Goal: Task Accomplishment & Management: Manage account settings

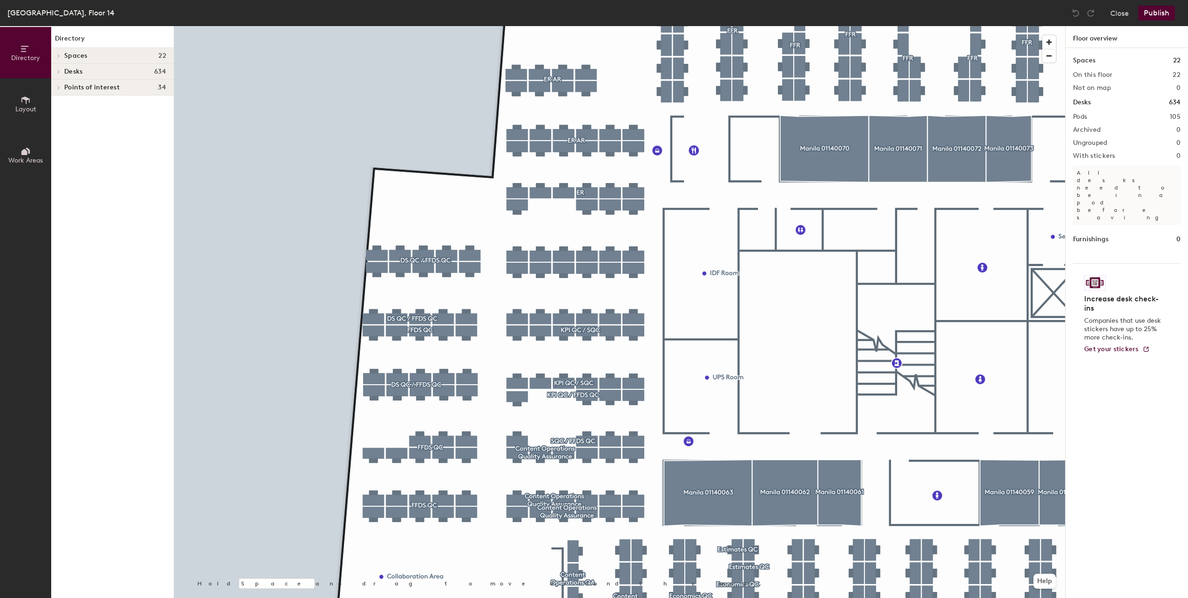
click at [430, 26] on div at bounding box center [619, 26] width 891 height 0
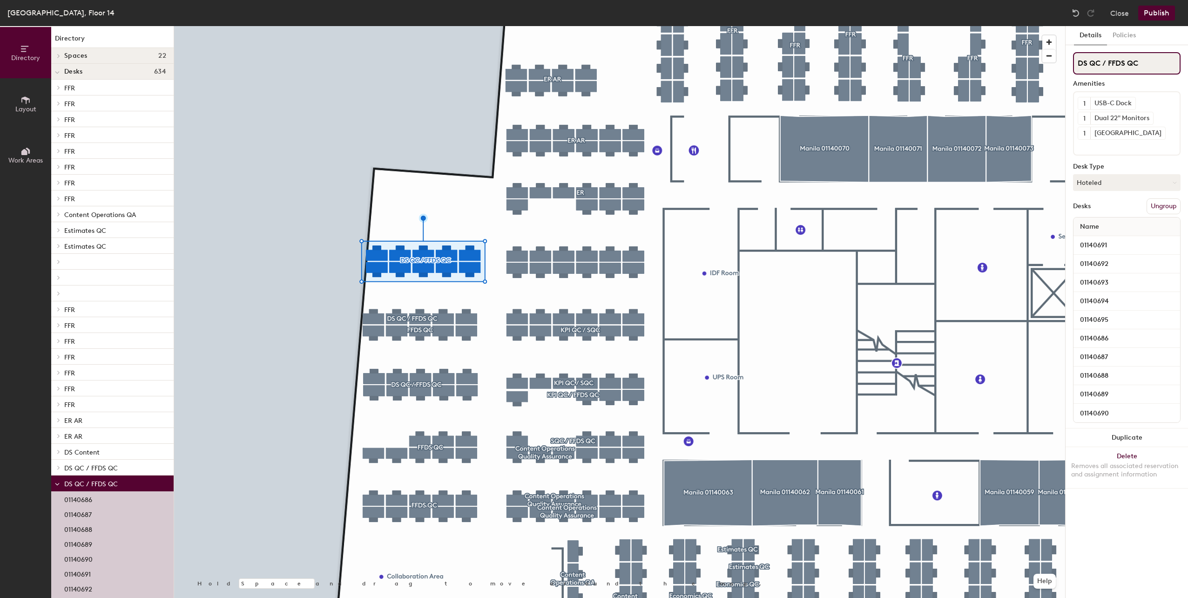
click at [983, 59] on div "Directory Layout Work Areas Directory Spaces 22 Manila 01140052 Manila 01140055…" at bounding box center [594, 312] width 1188 height 572
click at [1103, 62] on input at bounding box center [1127, 63] width 108 height 22
paste input "FFI QC & QSA"
type input "FFI QC & QSA"
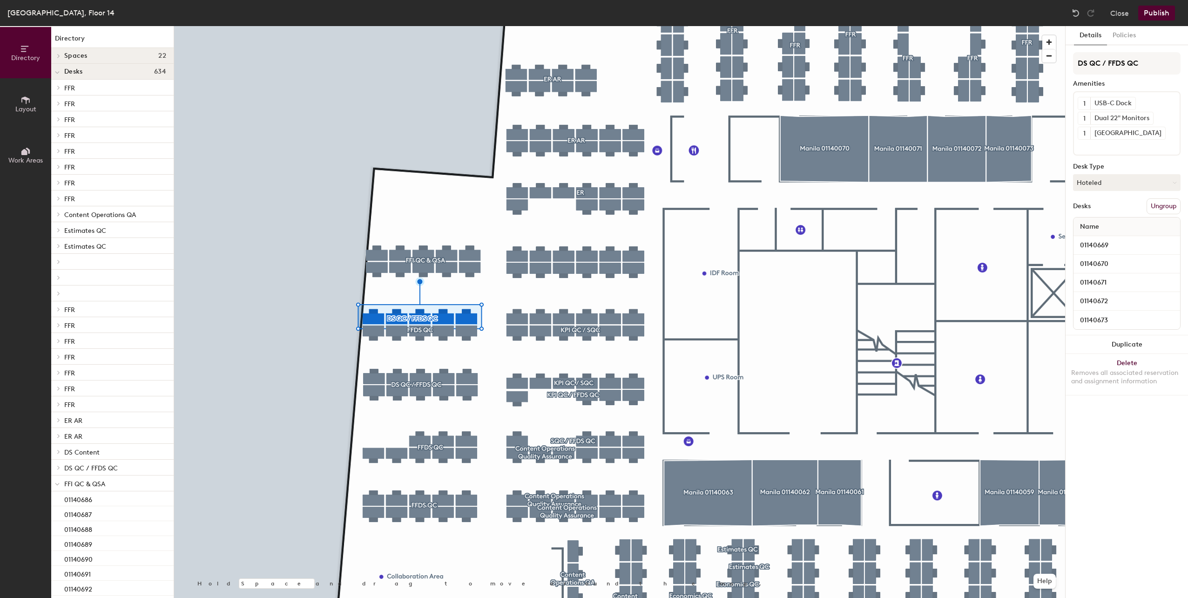
click at [1167, 203] on button "Ungroup" at bounding box center [1164, 206] width 34 height 16
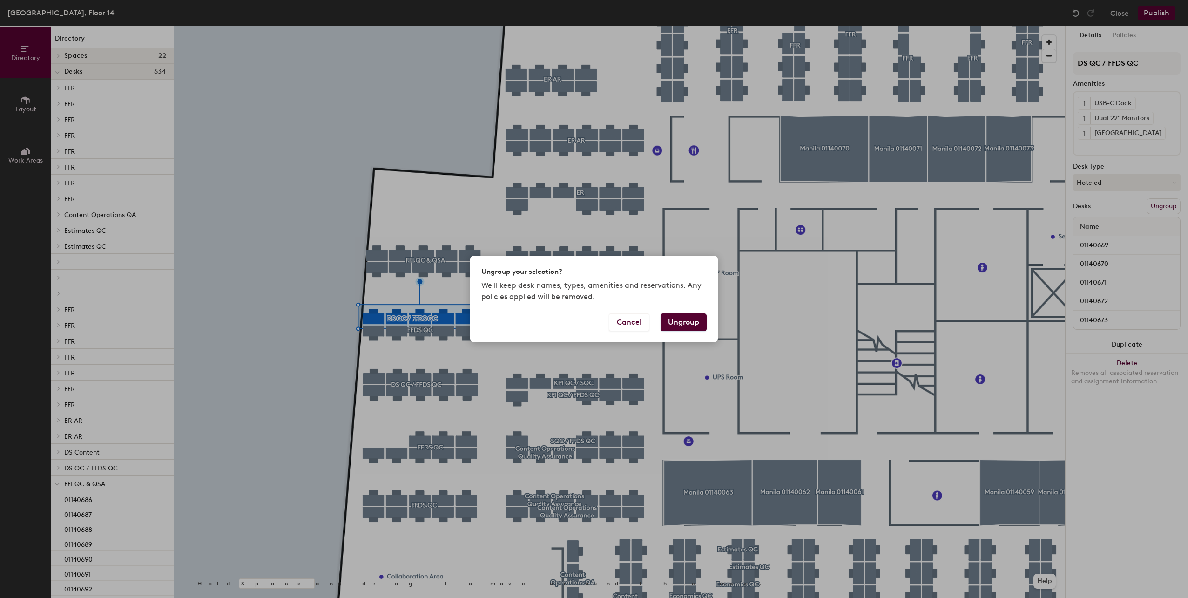
click at [688, 321] on button "Ungroup" at bounding box center [684, 322] width 46 height 18
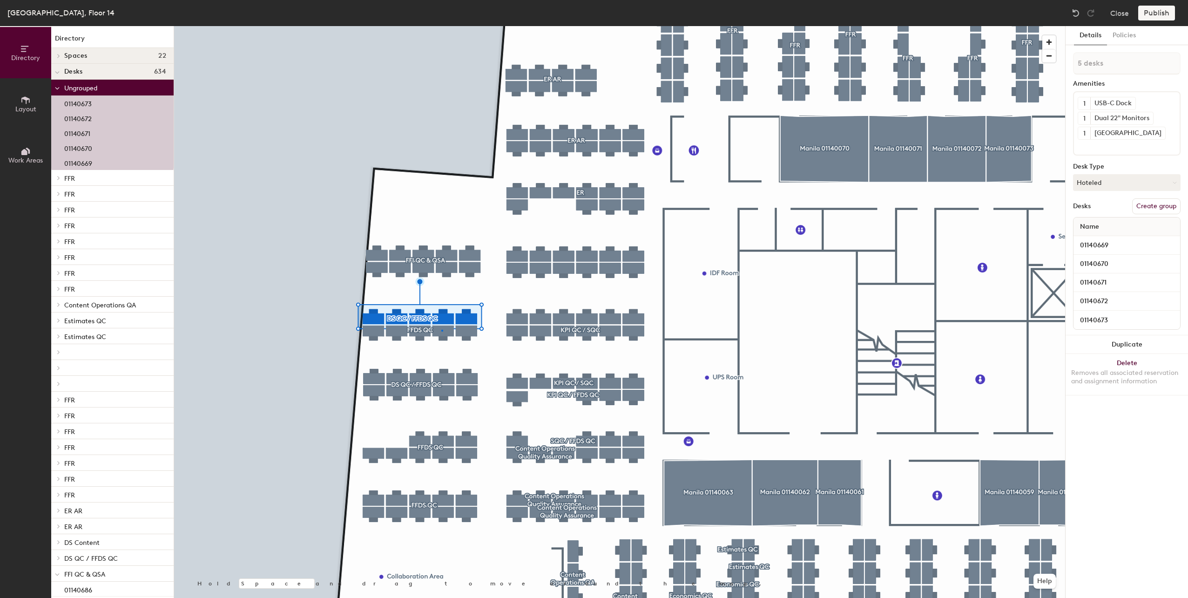
click at [441, 26] on div at bounding box center [619, 26] width 891 height 0
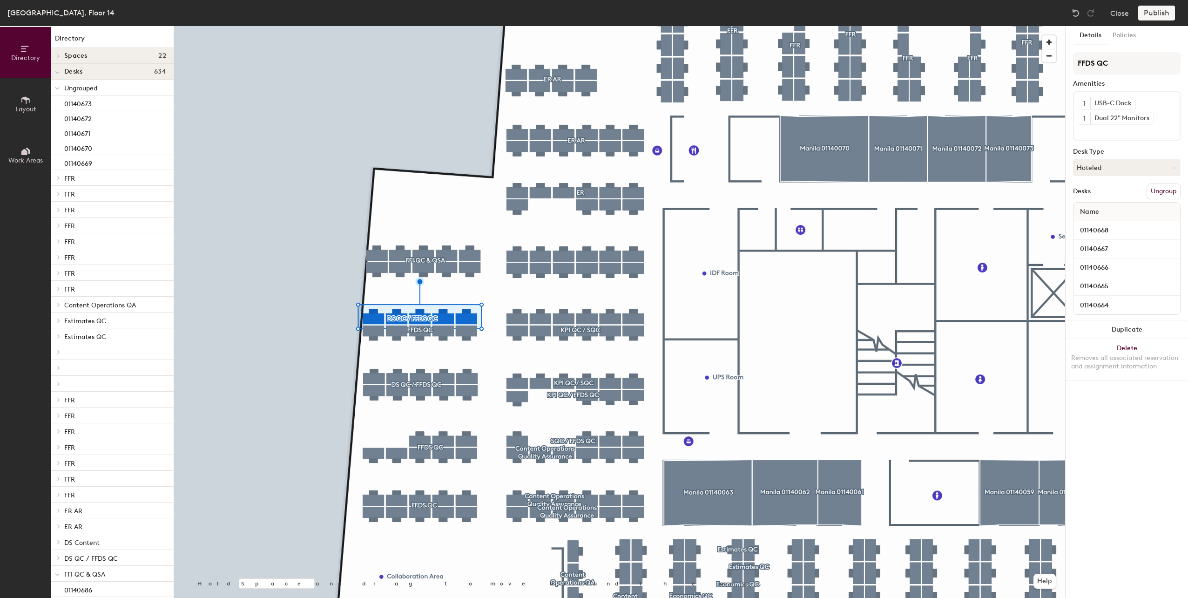
click at [1165, 189] on button "Ungroup" at bounding box center [1164, 191] width 34 height 16
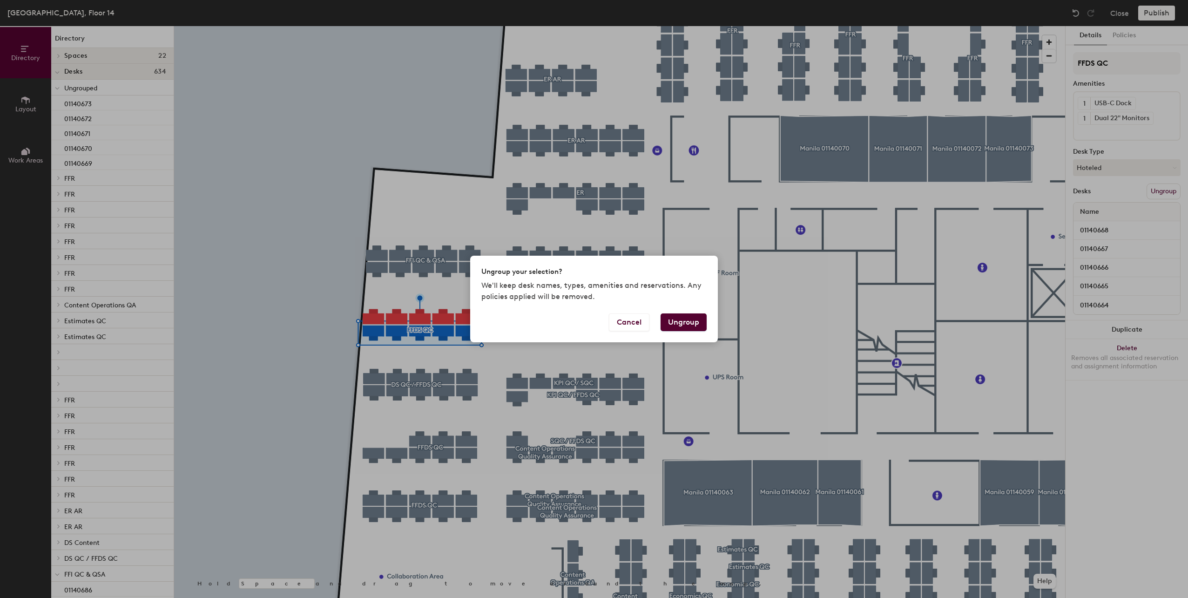
click at [686, 325] on button "Ungroup" at bounding box center [684, 322] width 46 height 18
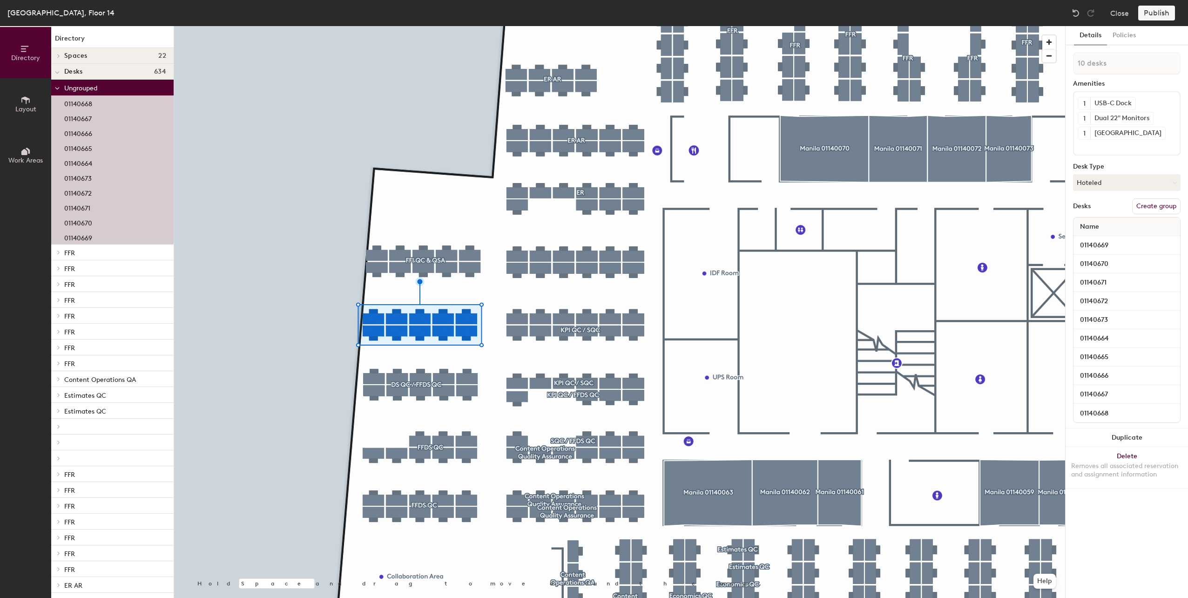
click at [1154, 206] on button "Create group" at bounding box center [1156, 206] width 48 height 16
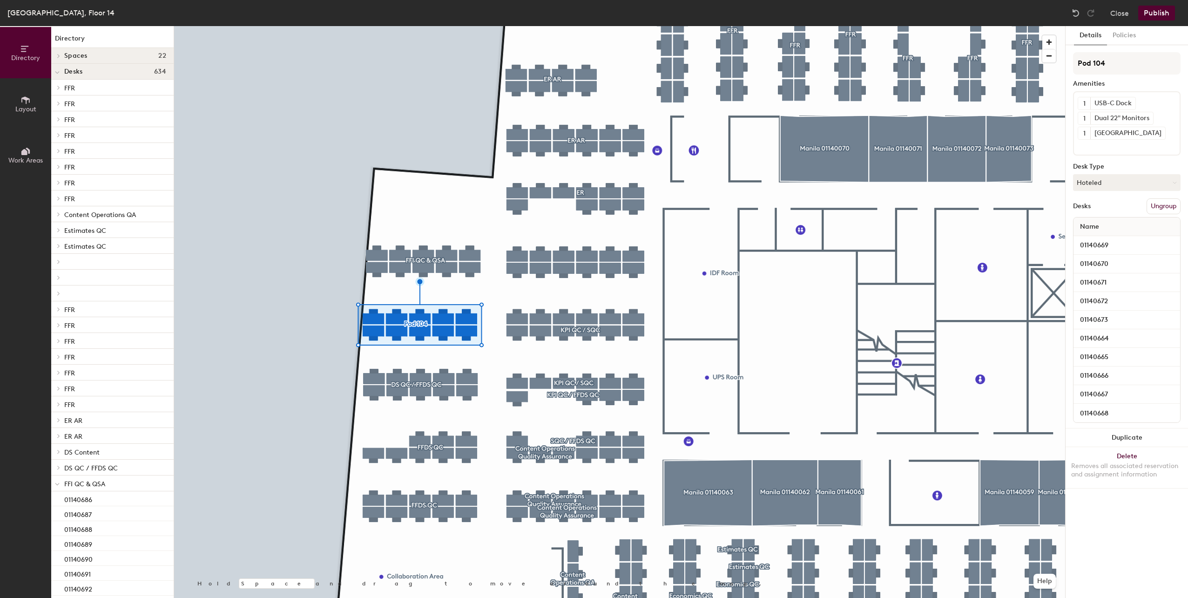
click at [1053, 64] on div "Directory Layout Work Areas Directory Spaces 22 Manila 01140052 Manila 01140055…" at bounding box center [594, 312] width 1188 height 572
type input "FFI QC & QSA"
drag, startPoint x: 1122, startPoint y: 62, endPoint x: 1065, endPoint y: 64, distance: 57.3
click at [538, 26] on div at bounding box center [619, 26] width 891 height 0
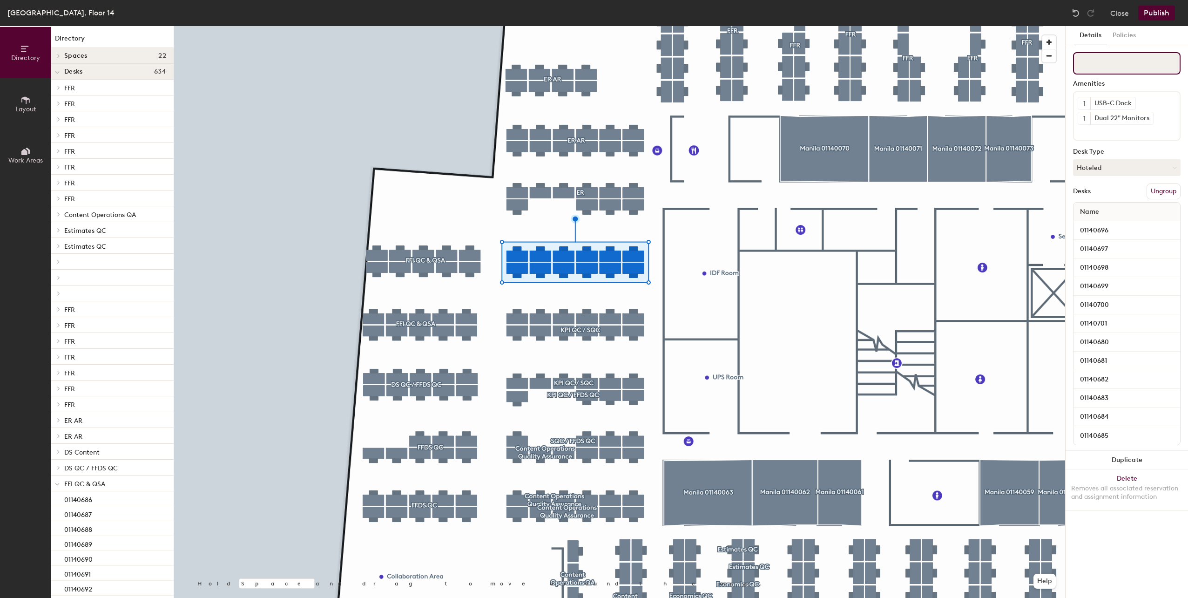
click at [1123, 59] on input at bounding box center [1127, 63] width 108 height 22
paste input "FFI QC & QSA"
type input "FFI QC & QSA"
click at [575, 26] on div at bounding box center [619, 26] width 891 height 0
click at [1160, 194] on button "Ungroup" at bounding box center [1164, 191] width 34 height 16
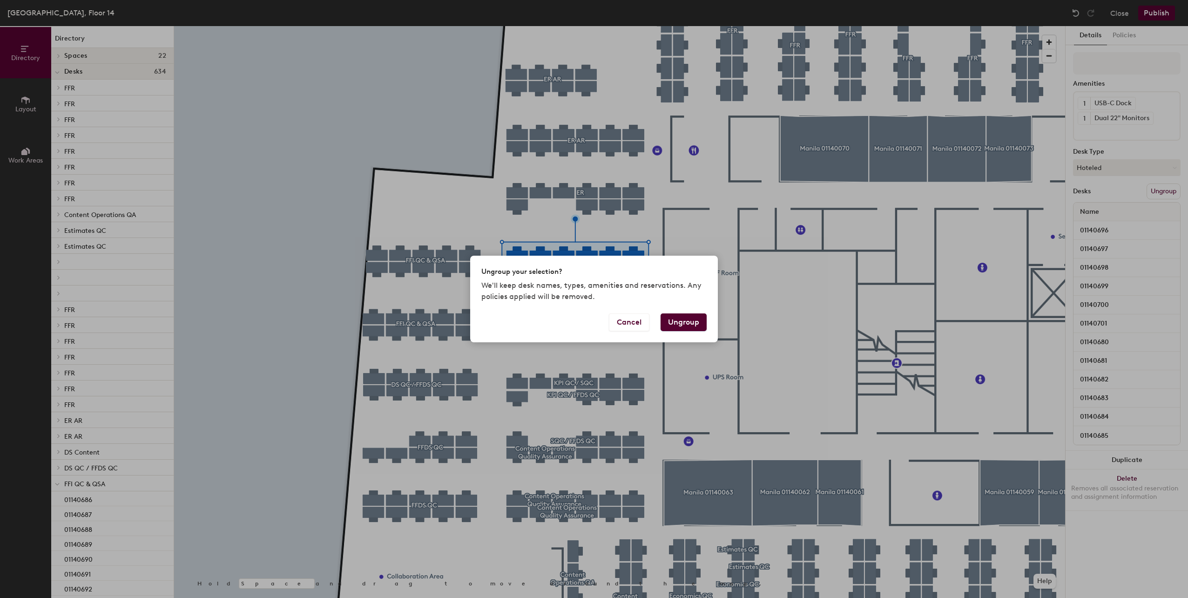
click at [694, 319] on button "Ungroup" at bounding box center [684, 322] width 46 height 18
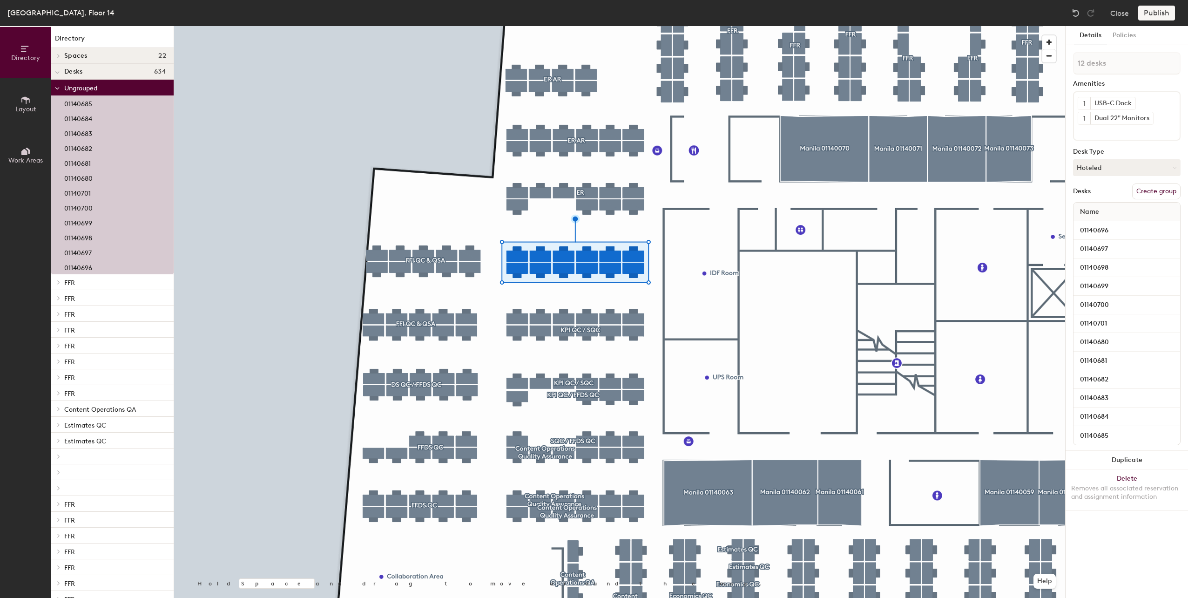
click at [502, 26] on div at bounding box center [619, 26] width 891 height 0
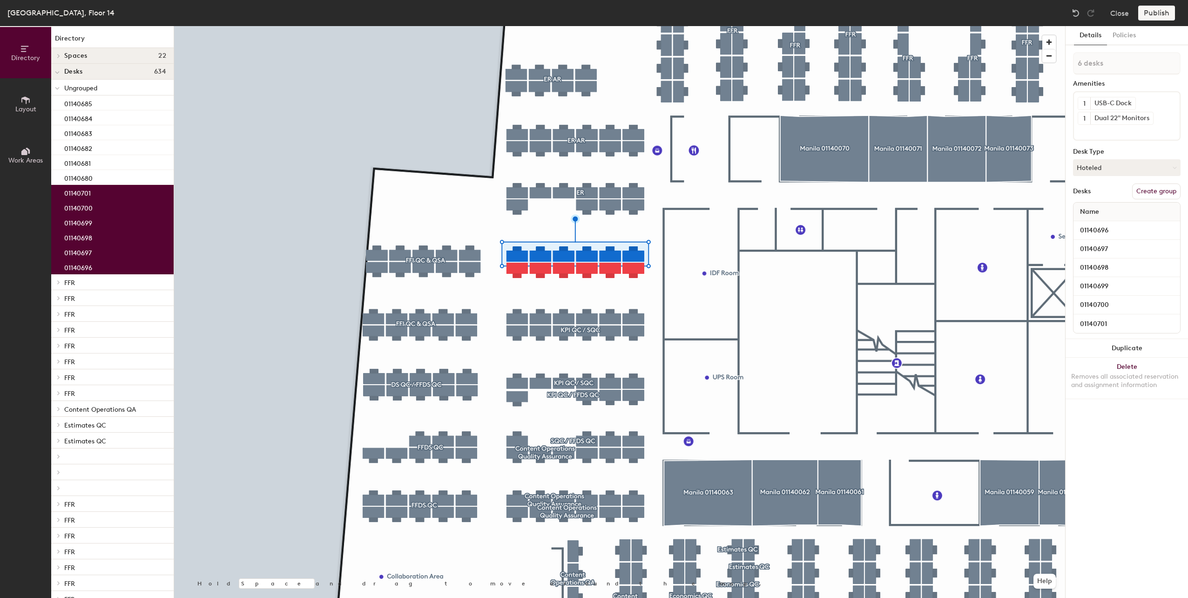
click at [1144, 191] on button "Create group" at bounding box center [1156, 191] width 48 height 16
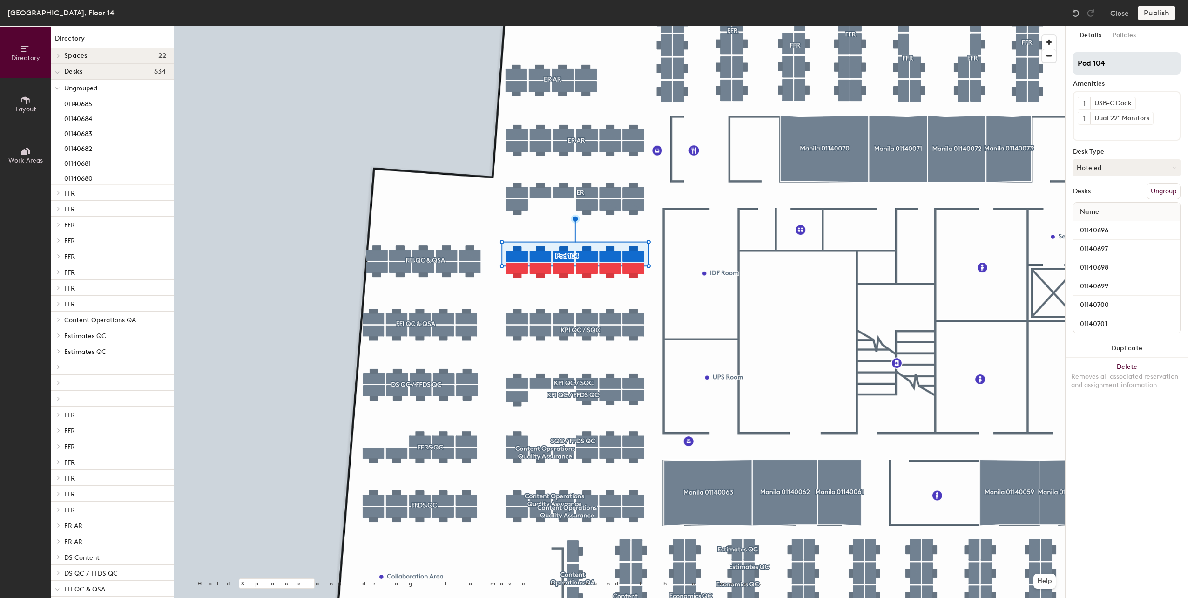
click at [1040, 71] on div "Directory Layout Work Areas Directory Spaces 22 Manila 01140052 Manila 01140055…" at bounding box center [594, 312] width 1188 height 572
type input "FFI QC & QSA"
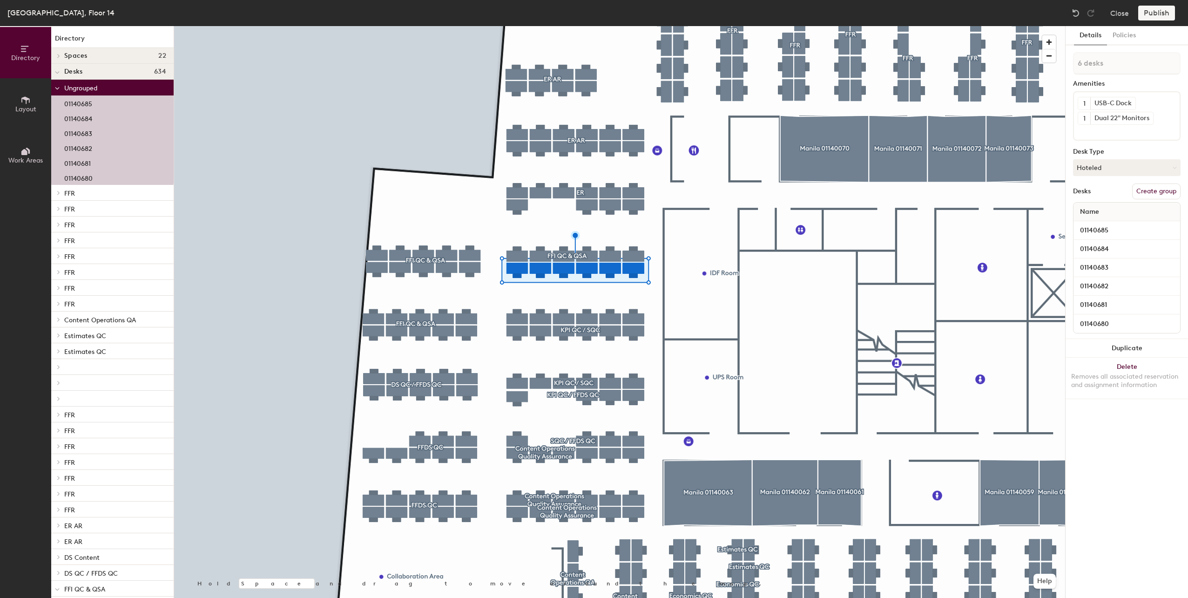
click at [1145, 195] on button "Create group" at bounding box center [1156, 191] width 48 height 16
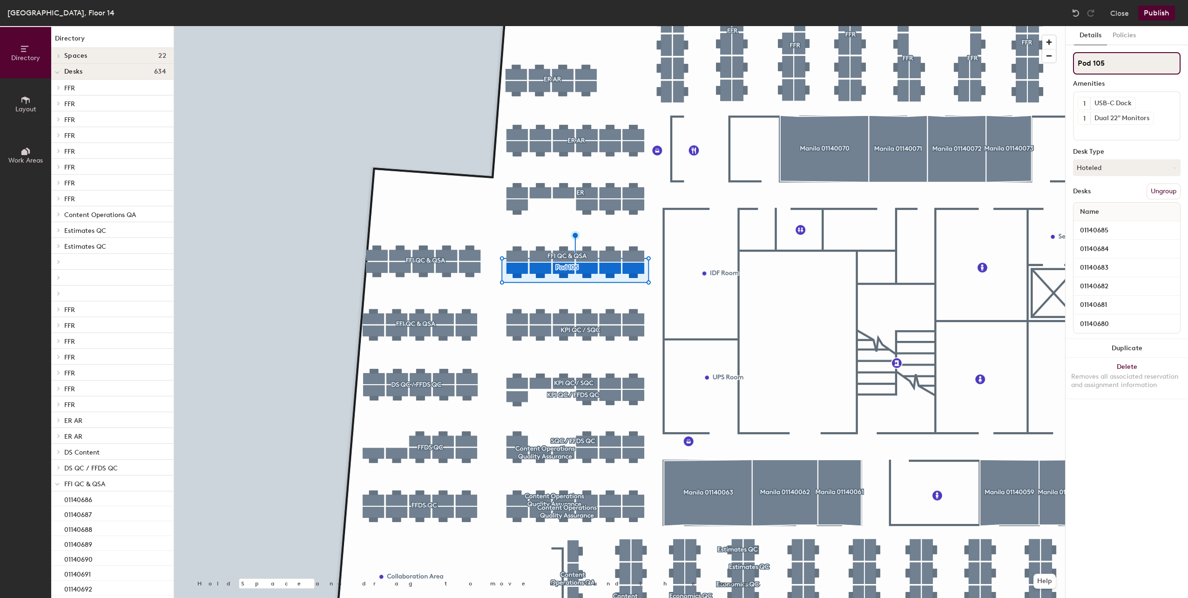
click at [1020, 67] on div "Directory Layout Work Areas Directory Spaces 22 Manila 01140052 Manila 01140055…" at bounding box center [594, 312] width 1188 height 572
click at [1158, 8] on button "Publish" at bounding box center [1156, 13] width 37 height 15
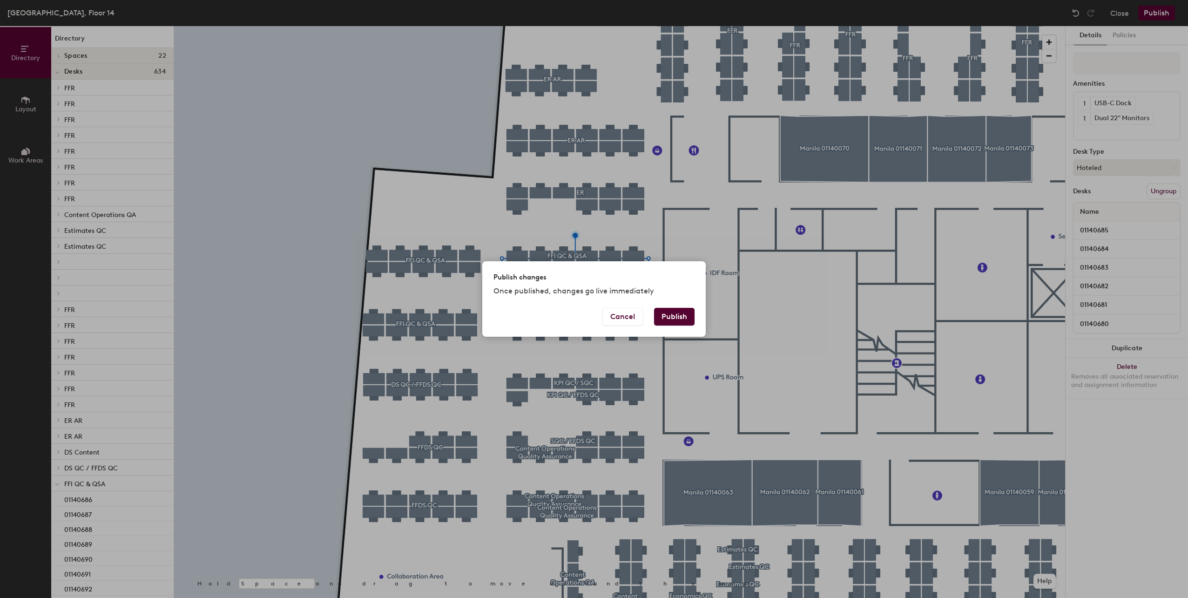
click at [675, 320] on button "Publish" at bounding box center [674, 317] width 41 height 18
